Goal: Task Accomplishment & Management: Use online tool/utility

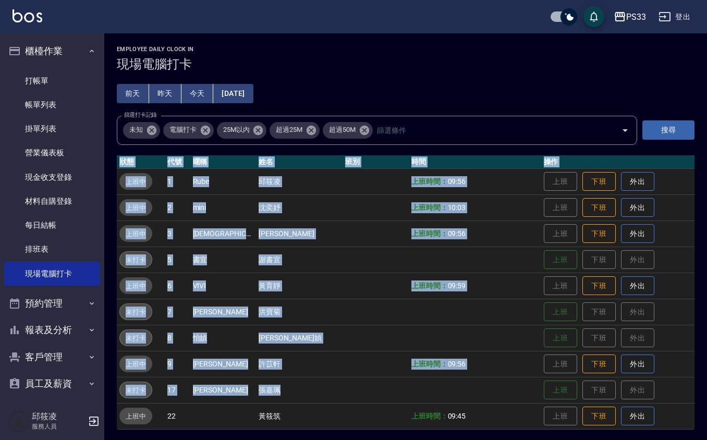
drag, startPoint x: 515, startPoint y: 384, endPoint x: 535, endPoint y: 402, distance: 26.9
click at [531, 402] on tbody "上班中 1 Rube [PERSON_NAME]時間： 09:56 上班 下班 外出 上班中 2 mini [PERSON_NAME] 上班時間： 10:03…" at bounding box center [406, 298] width 578 height 261
click at [545, 386] on button "上班" at bounding box center [560, 390] width 33 height 18
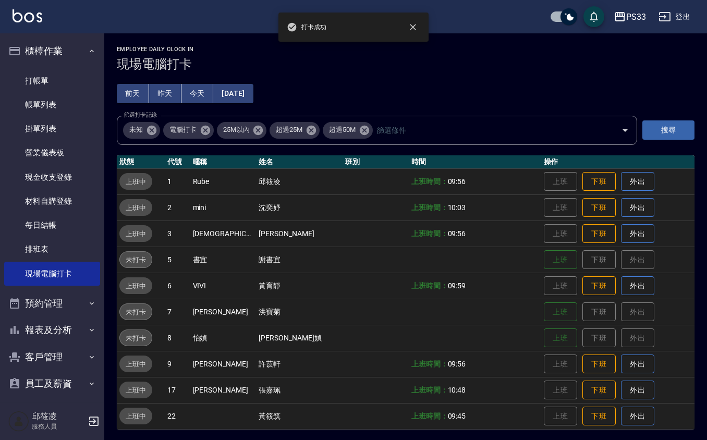
click at [495, 353] on td "上班時間： 09:56" at bounding box center [475, 364] width 132 height 26
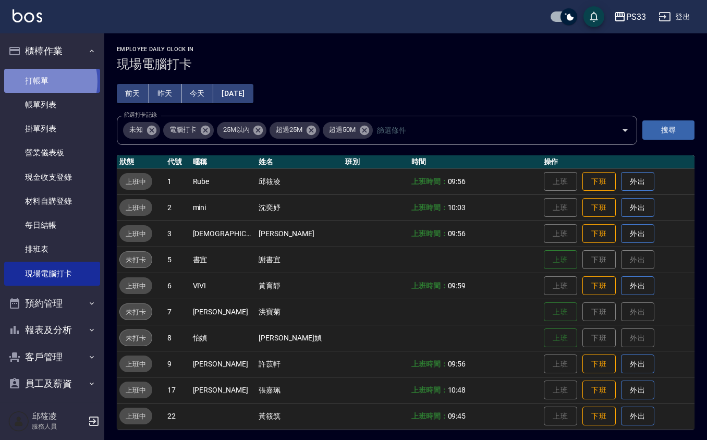
click at [36, 81] on link "打帳單" at bounding box center [52, 81] width 96 height 24
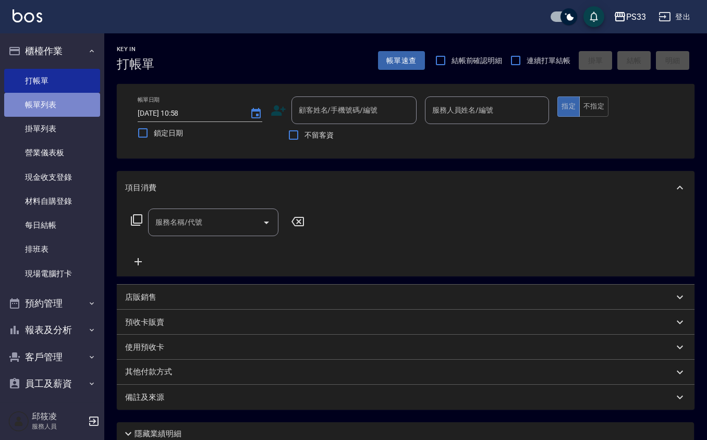
click at [59, 102] on link "帳單列表" at bounding box center [52, 105] width 96 height 24
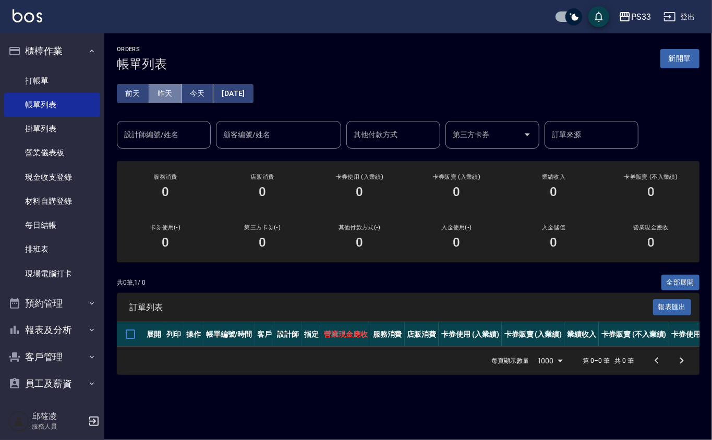
click at [169, 101] on button "昨天" at bounding box center [165, 93] width 32 height 19
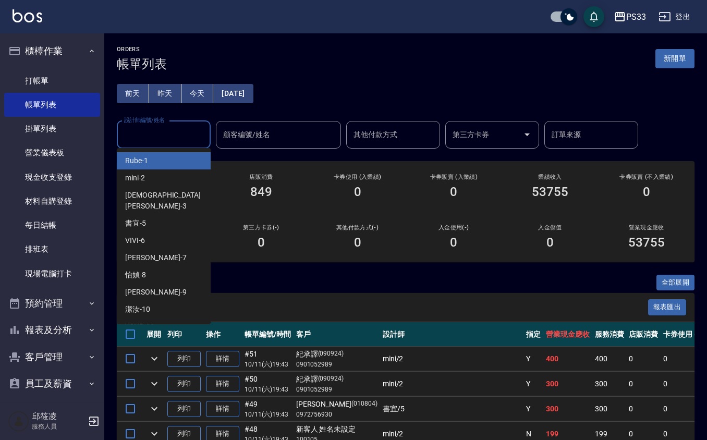
click at [168, 138] on input "設計師編號/姓名" at bounding box center [163, 135] width 84 height 18
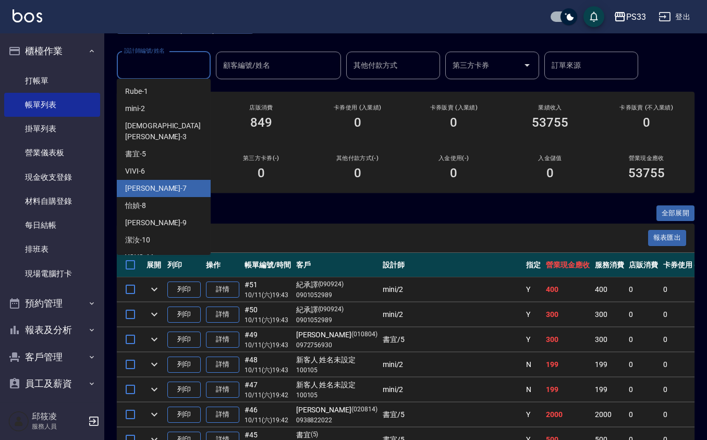
scroll to position [69, 0]
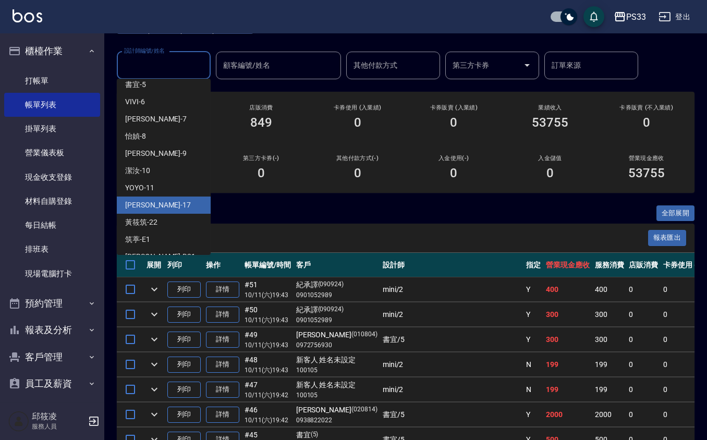
click at [155, 197] on div "[PERSON_NAME] -17" at bounding box center [164, 205] width 94 height 17
type input "[PERSON_NAME]-17"
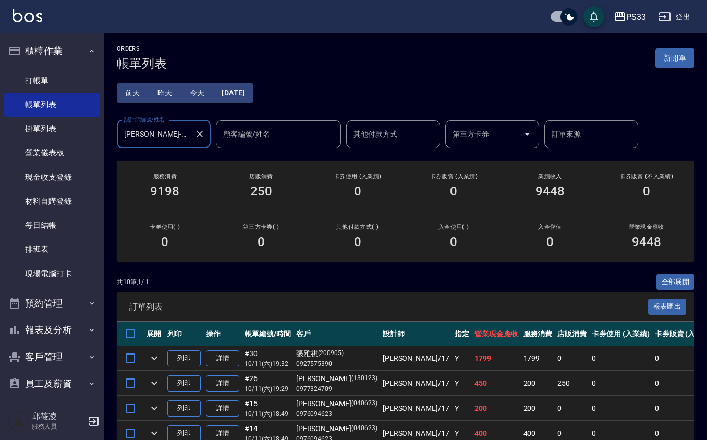
scroll to position [0, 0]
drag, startPoint x: 55, startPoint y: 81, endPoint x: 53, endPoint y: 74, distance: 8.1
click at [55, 80] on link "打帳單" at bounding box center [52, 81] width 96 height 24
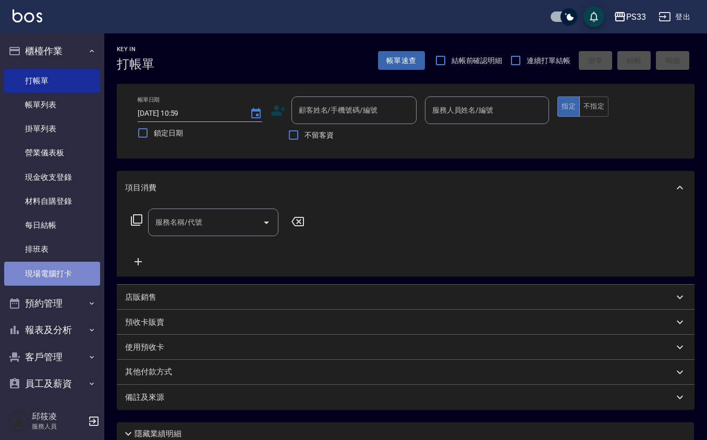
click at [68, 265] on link "現場電腦打卡" at bounding box center [52, 274] width 96 height 24
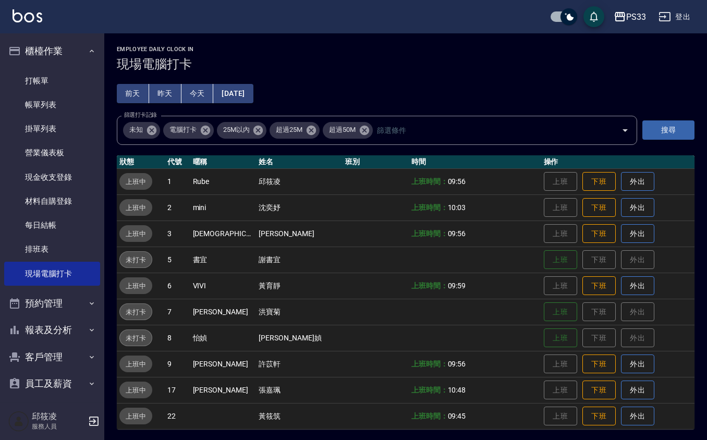
scroll to position [2, 0]
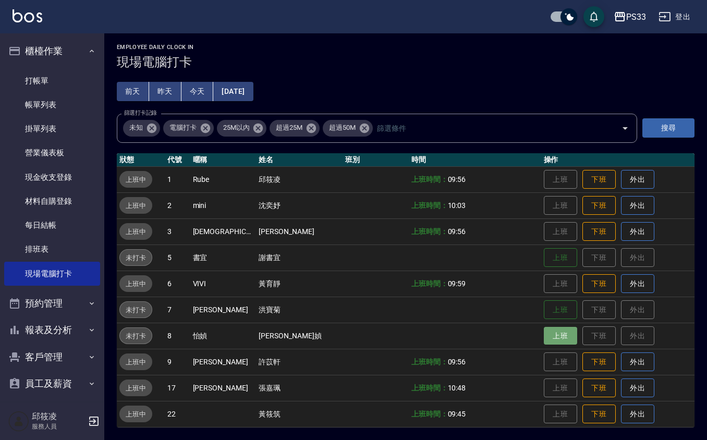
click at [544, 328] on button "上班" at bounding box center [560, 336] width 33 height 18
